Goal: Ask a question

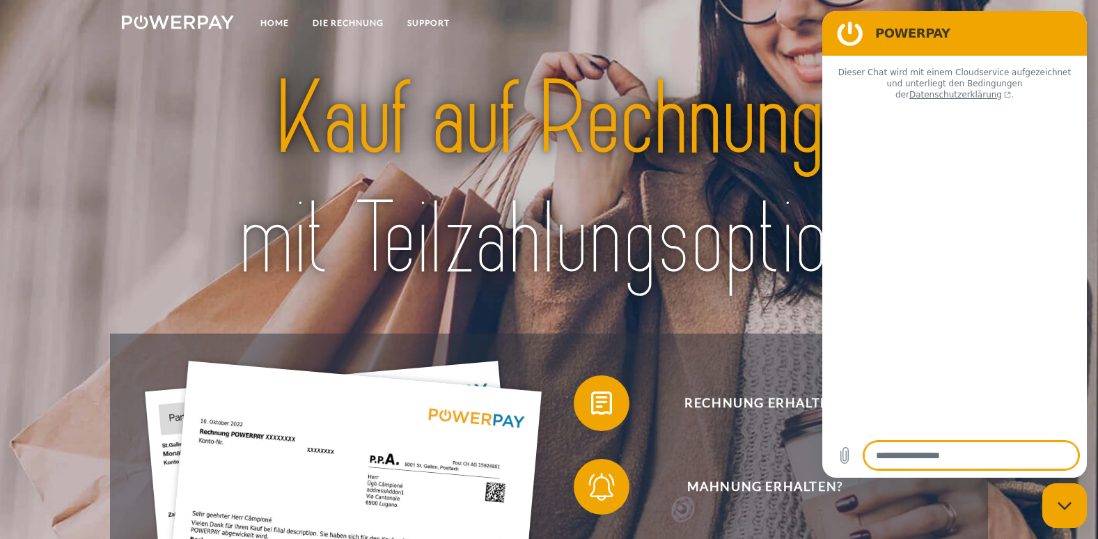
type textarea "*"
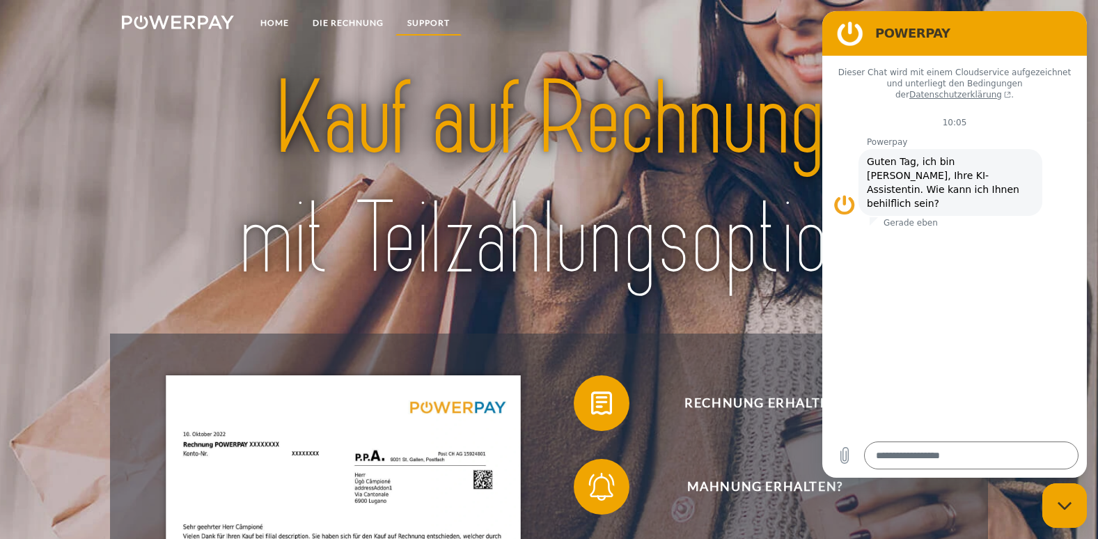
click at [427, 17] on link "SUPPORT" at bounding box center [428, 22] width 66 height 25
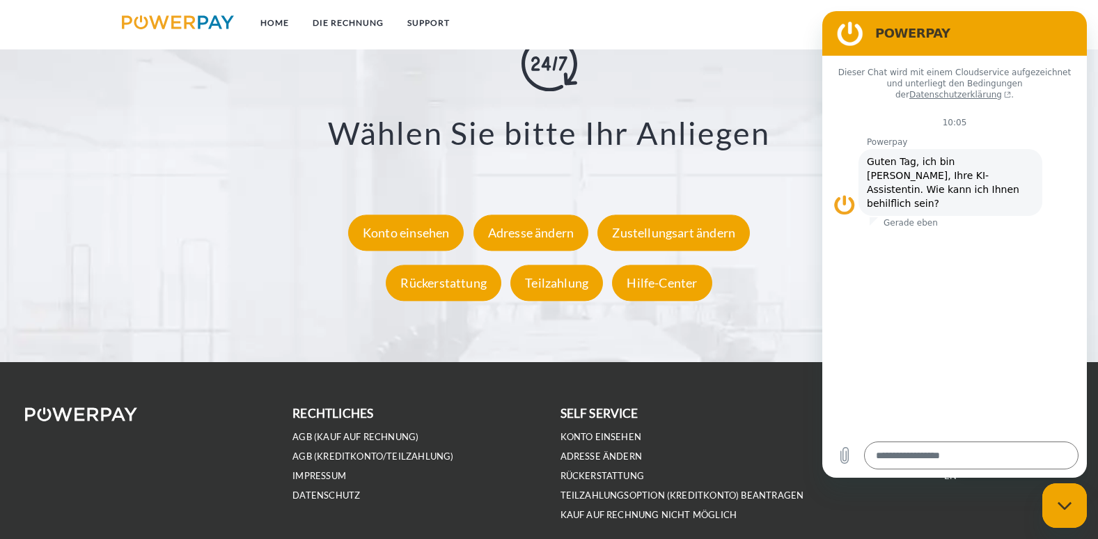
scroll to position [2611, 0]
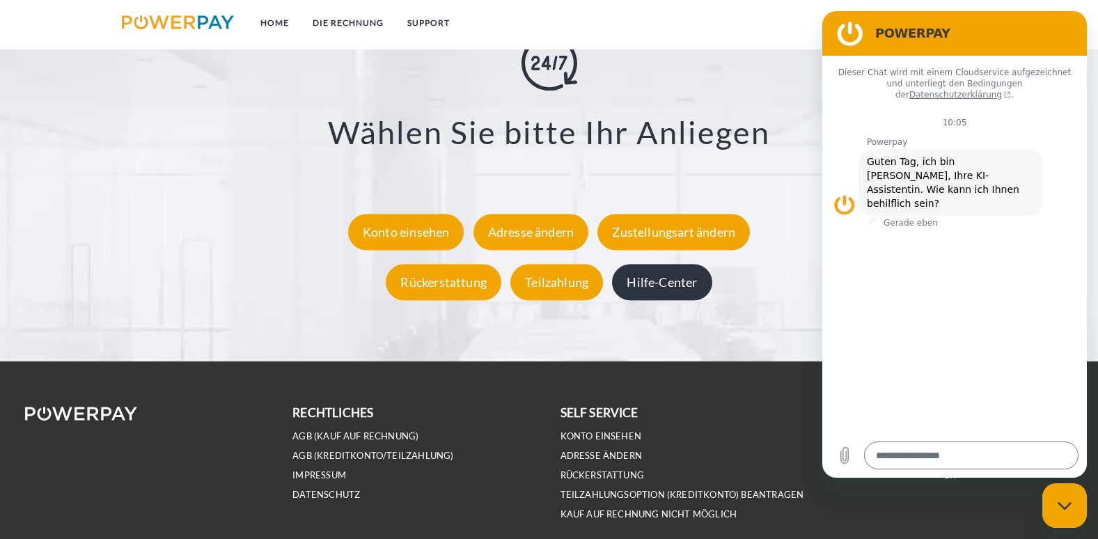
click at [670, 288] on div "Hilfe-Center" at bounding box center [662, 282] width 100 height 36
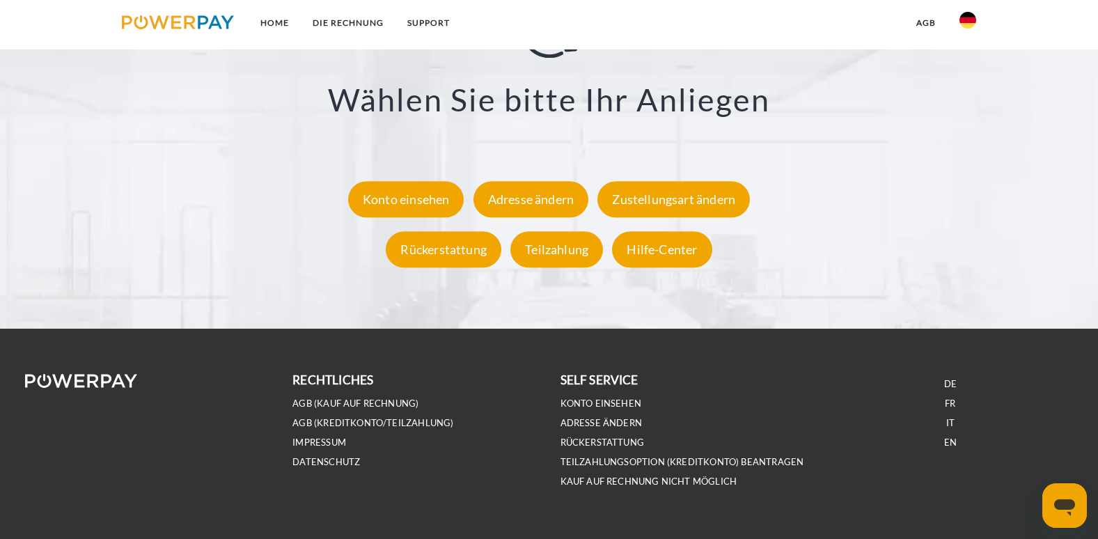
scroll to position [2644, 0]
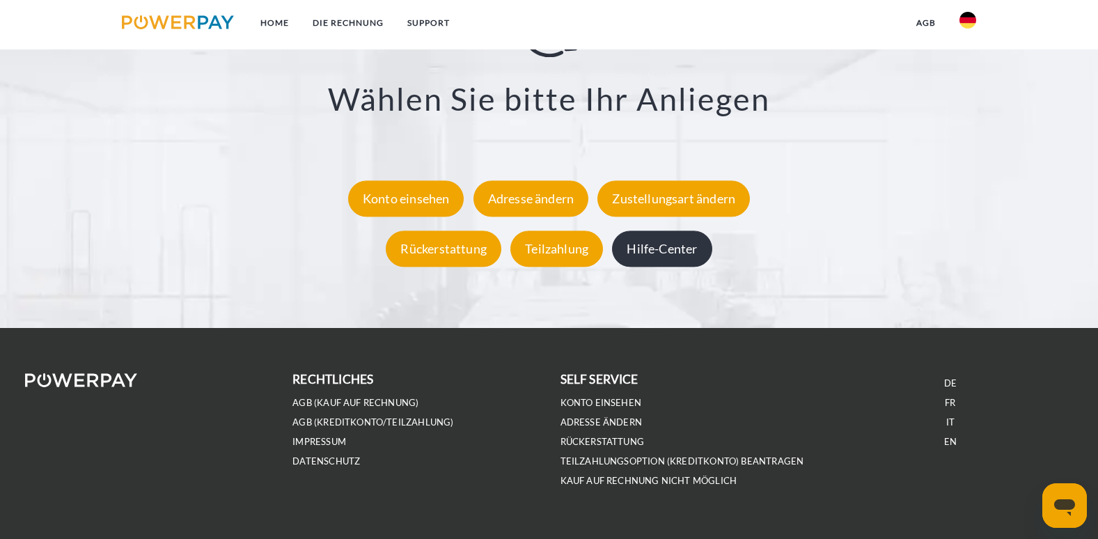
click at [662, 253] on div "Hilfe-Center" at bounding box center [662, 248] width 100 height 36
